Goal: Navigation & Orientation: Find specific page/section

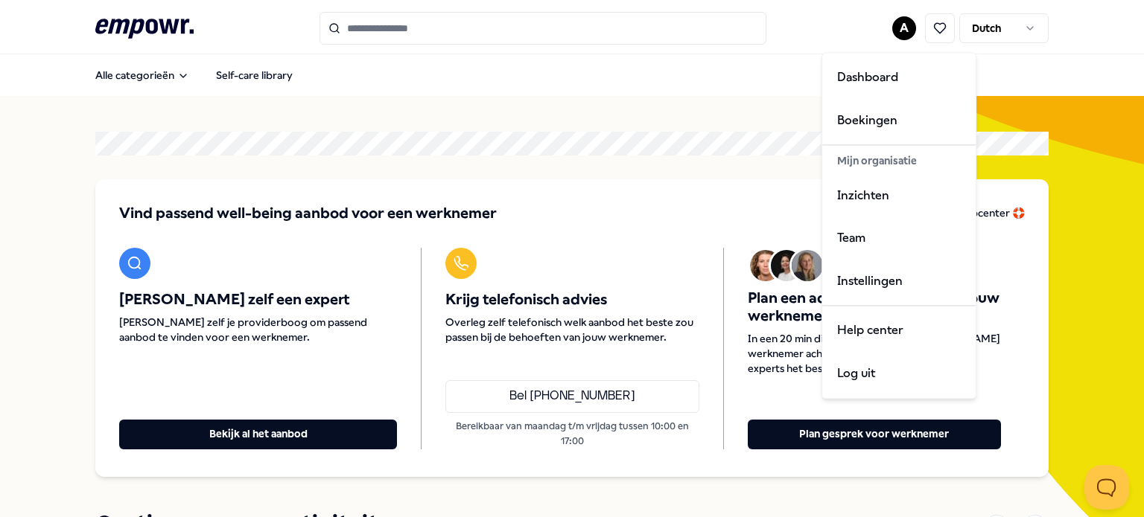
click at [899, 32] on html ".empowr-logo_svg__cls-1{fill:#03032f} A Dutch Alle categorieën Self-care librar…" at bounding box center [572, 258] width 1144 height 517
click at [865, 201] on div "Inzichten" at bounding box center [898, 195] width 147 height 43
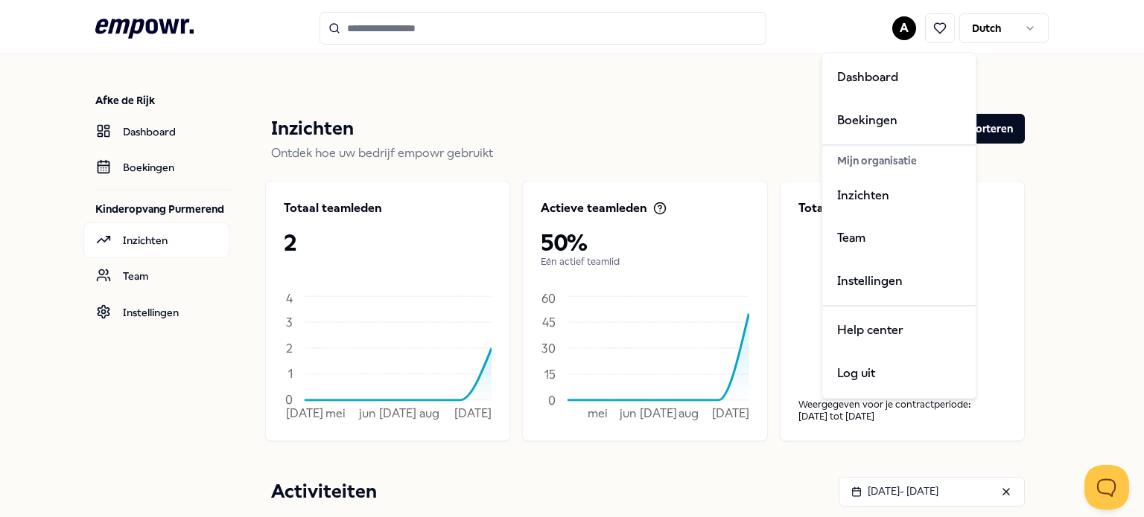
click at [627, 71] on html ".empowr-logo_svg__cls-1{fill:#03032f} A Dutch Afke de Rijk Dashboard Boekingen …" at bounding box center [572, 258] width 1144 height 517
click at [143, 404] on html ".empowr-logo_svg__cls-1{fill:#03032f} A Dutch Afke de Rijk Dashboard Boekingen …" at bounding box center [572, 258] width 1144 height 517
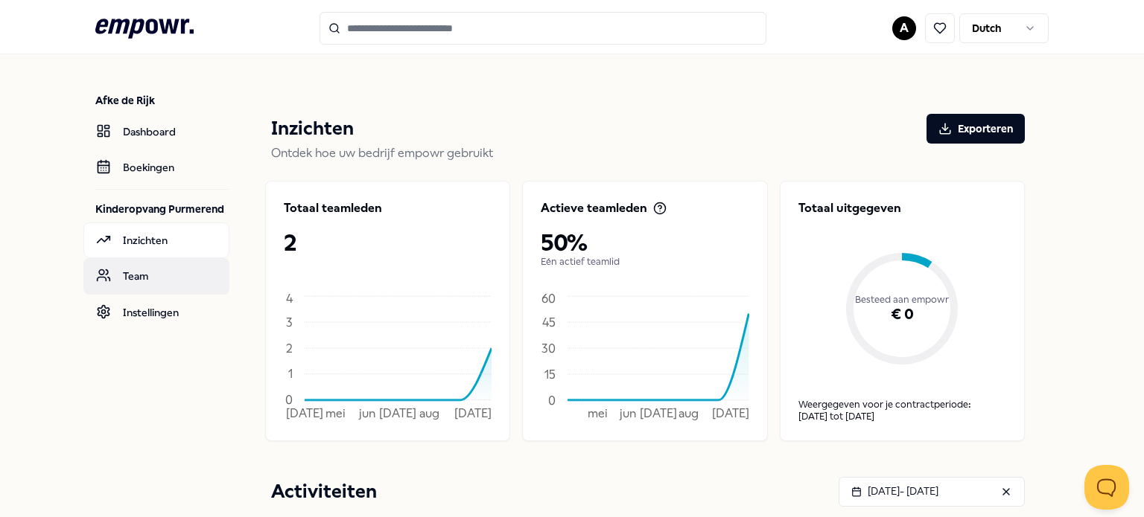
click at [109, 264] on link "Team" at bounding box center [156, 276] width 146 height 36
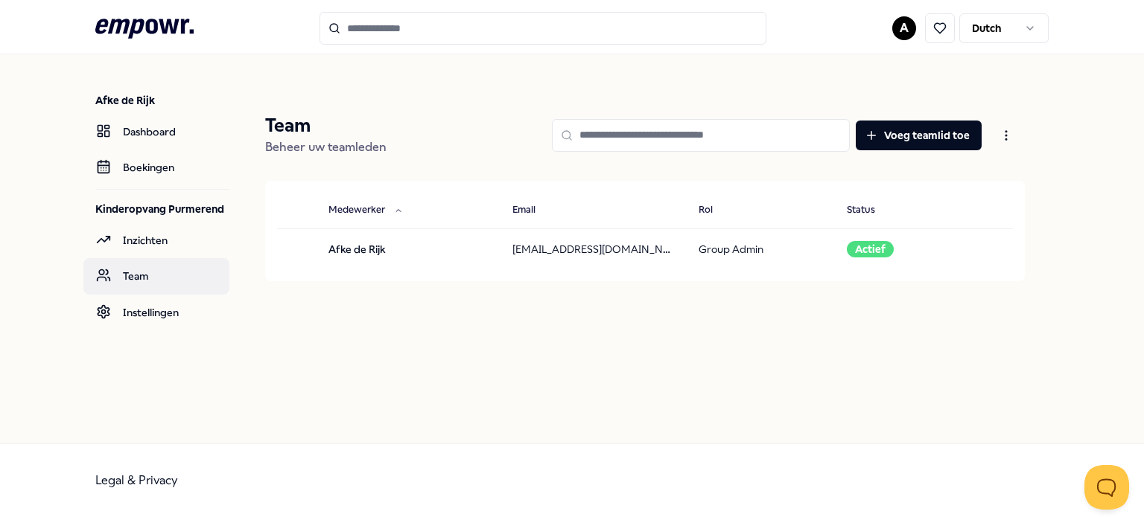
click at [109, 264] on link "Team" at bounding box center [156, 276] width 146 height 36
